Goal: Task Accomplishment & Management: Manage account settings

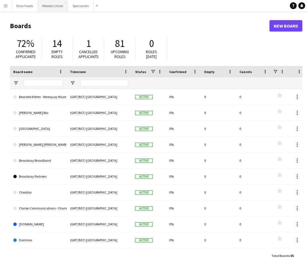
click at [49, 7] on button "Western Union Close" at bounding box center [53, 5] width 30 height 11
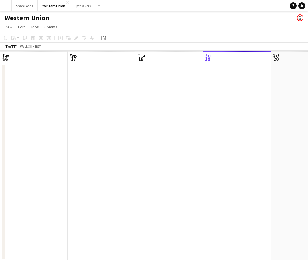
scroll to position [0, 136]
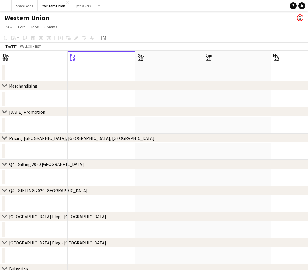
click at [7, 7] on app-icon "Menu" at bounding box center [5, 5] width 5 height 5
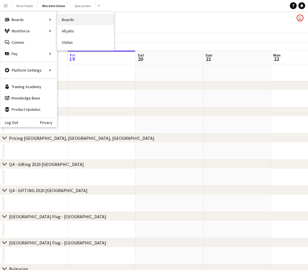
click at [69, 19] on link "Boards" at bounding box center [85, 19] width 57 height 11
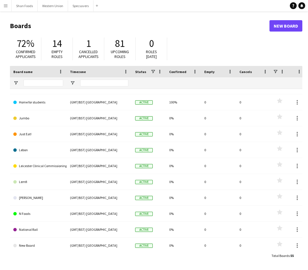
scroll to position [389, 0]
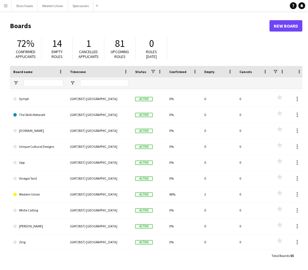
click at [7, 3] on button "Menu" at bounding box center [5, 5] width 11 height 11
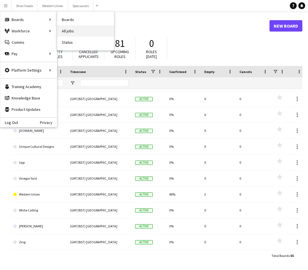
click at [65, 33] on link "All jobs" at bounding box center [85, 30] width 57 height 11
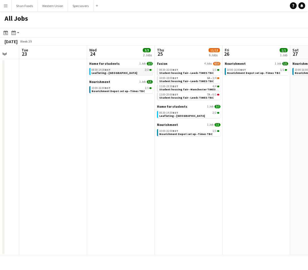
click at [109, 72] on span "Leafleting--[GEOGRAPHIC_DATA]" at bounding box center [115, 73] width 46 height 4
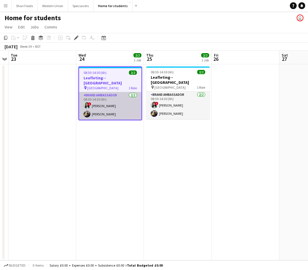
click at [110, 101] on app-card-role "Brand Ambassador [DATE] 08:30-14:30 (6h) ! [PERSON_NAME] [PERSON_NAME] Chamundi" at bounding box center [110, 106] width 62 height 28
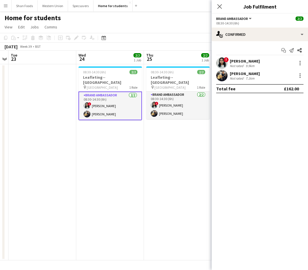
click at [245, 61] on div "[PERSON_NAME]" at bounding box center [245, 60] width 30 height 5
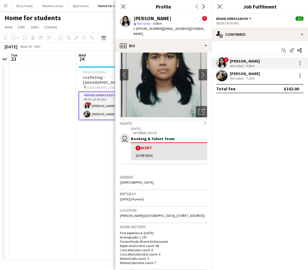
scroll to position [29, 0]
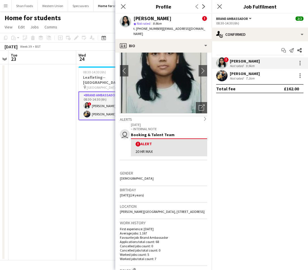
drag, startPoint x: 137, startPoint y: 210, endPoint x: 117, endPoint y: 206, distance: 20.5
click at [117, 206] on app-crew-profile-bio "chevron-left chevron-right Open photos pop-in Alerts chevron-right user [DATE] …" at bounding box center [163, 160] width 96 height 217
copy span "[PERSON_NAME][GEOGRAPHIC_DATA], [STREET_ADDRESS]"
click at [233, 76] on div "Not rated" at bounding box center [237, 78] width 15 height 4
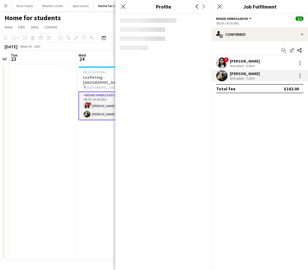
click at [233, 76] on div "Not rated" at bounding box center [237, 78] width 15 height 4
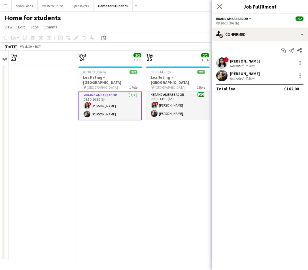
click at [236, 71] on div "[PERSON_NAME]" at bounding box center [245, 73] width 30 height 5
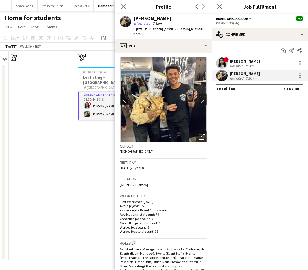
drag, startPoint x: 174, startPoint y: 176, endPoint x: 120, endPoint y: 179, distance: 54.2
click at [120, 179] on app-crew-profile-bio "chevron-left chevron-right Open photos pop-in Gender [DEMOGRAPHIC_DATA] Birthda…" at bounding box center [163, 160] width 96 height 217
copy span "[STREET_ADDRESS]"
click at [125, 7] on icon "Close pop-in" at bounding box center [123, 6] width 5 height 5
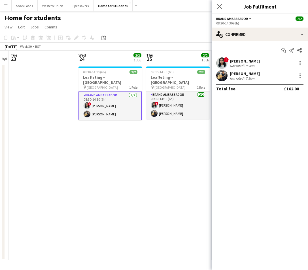
click at [33, 118] on app-date-cell at bounding box center [43, 162] width 68 height 196
